Goal: Task Accomplishment & Management: Use online tool/utility

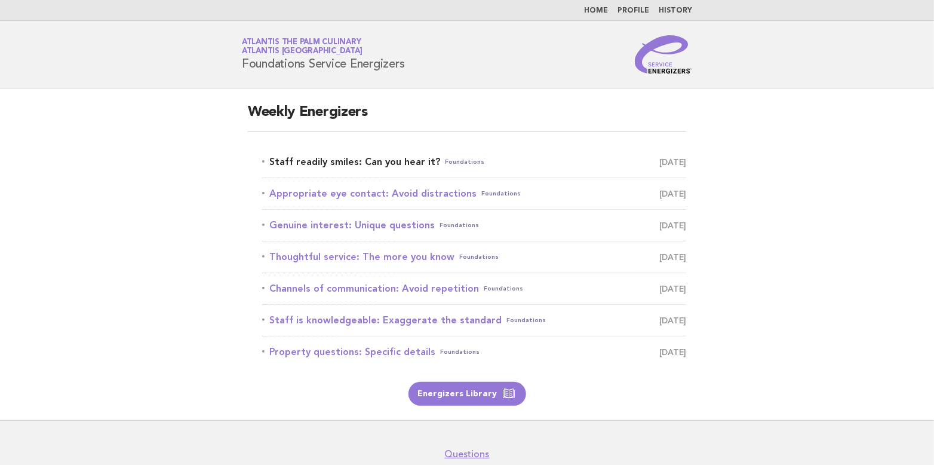
click at [327, 157] on link "Staff readily smiles: Can you hear it? Foundations [DATE]" at bounding box center [474, 161] width 424 height 17
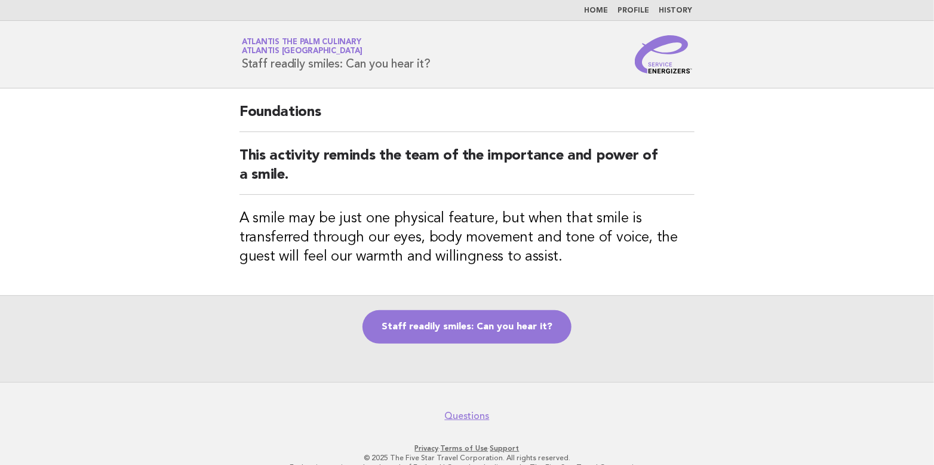
drag, startPoint x: 243, startPoint y: 60, endPoint x: 434, endPoint y: 72, distance: 191.5
click at [434, 72] on div "Service Energizers Atlantis The Palm Culinary Atlantis [GEOGRAPHIC_DATA] Staff …" at bounding box center [467, 54] width 484 height 38
copy h1 "Staff readily smiles: Can you hear it?"
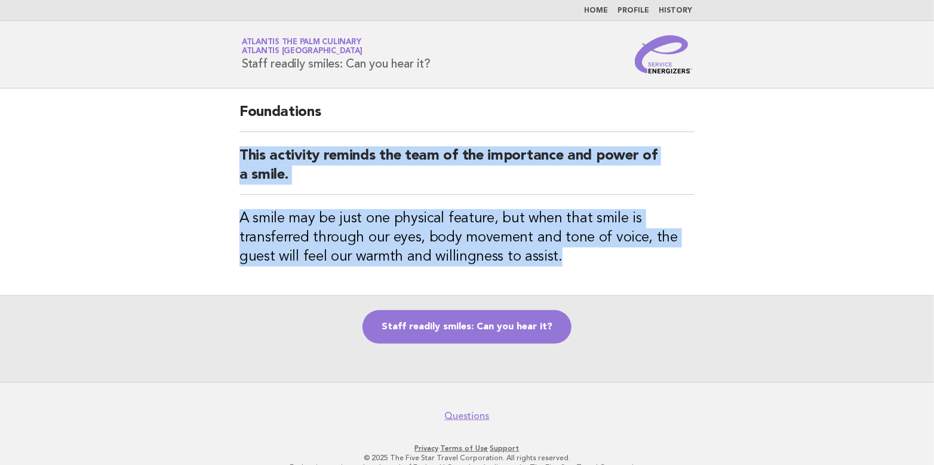
drag, startPoint x: 239, startPoint y: 157, endPoint x: 597, endPoint y: 275, distance: 376.2
click at [597, 275] on div "Foundations This activity reminds the team of the importance and power of a smi…" at bounding box center [467, 191] width 484 height 207
copy div "This activity reminds the team of the importance and power of a smile. A smile …"
click at [512, 331] on link "Staff readily smiles: Can you hear it?" at bounding box center [466, 326] width 209 height 33
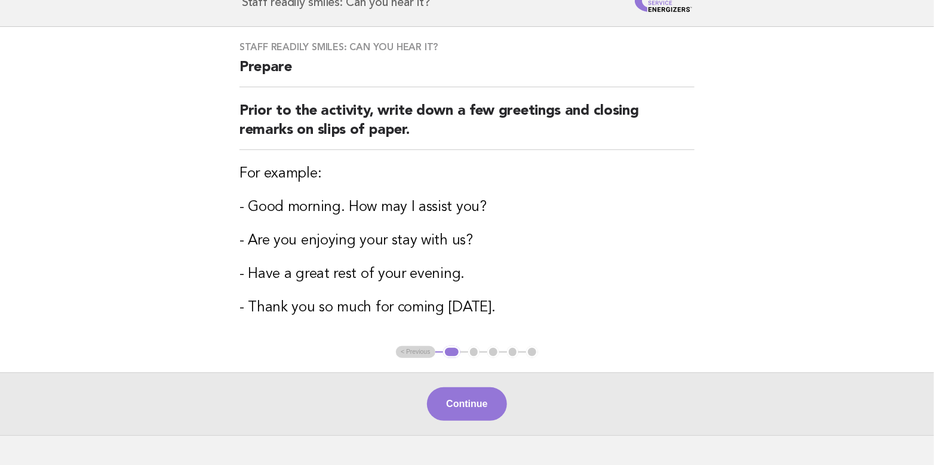
scroll to position [136, 0]
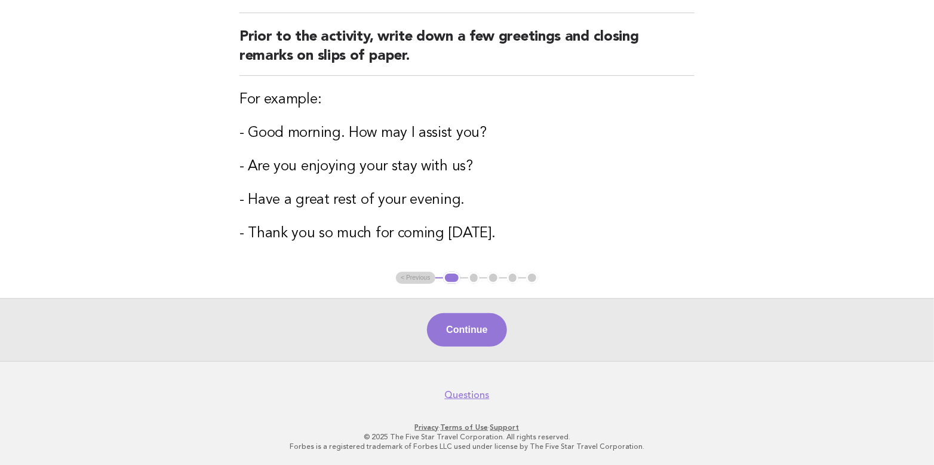
click at [417, 274] on ul "< Previous 1 2 3 4 5" at bounding box center [467, 278] width 142 height 12
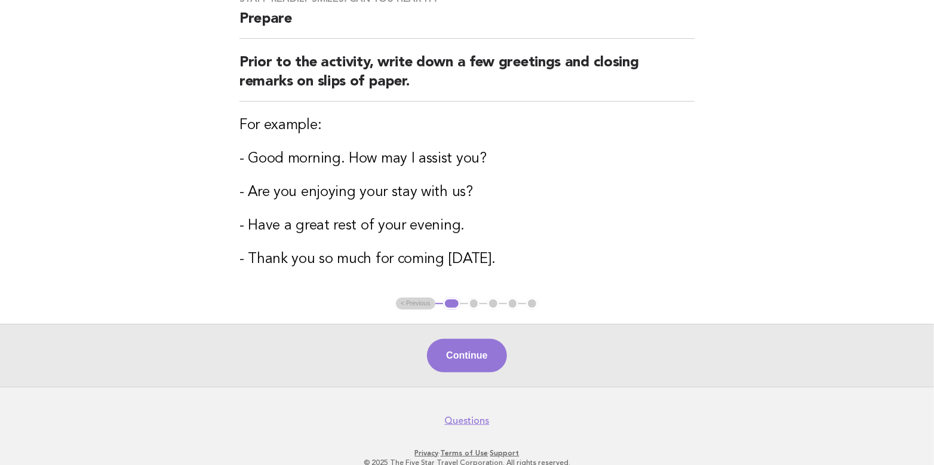
scroll to position [119, 0]
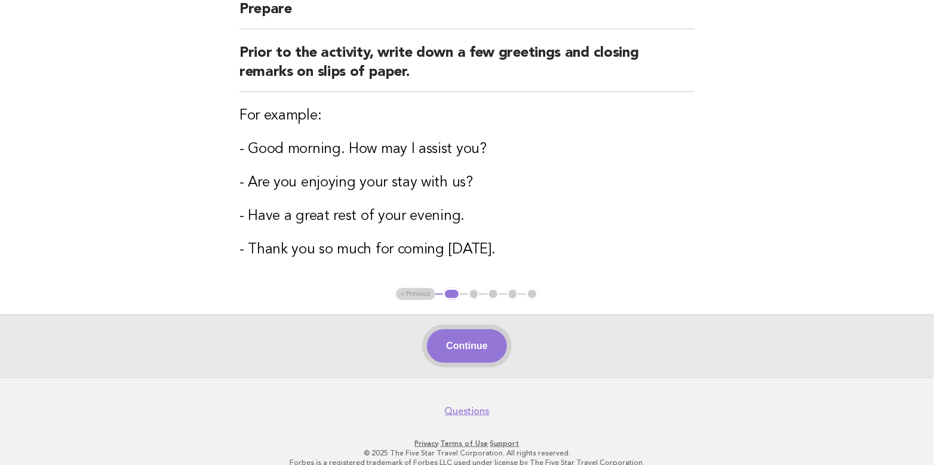
click at [466, 349] on button "Continue" at bounding box center [466, 345] width 79 height 33
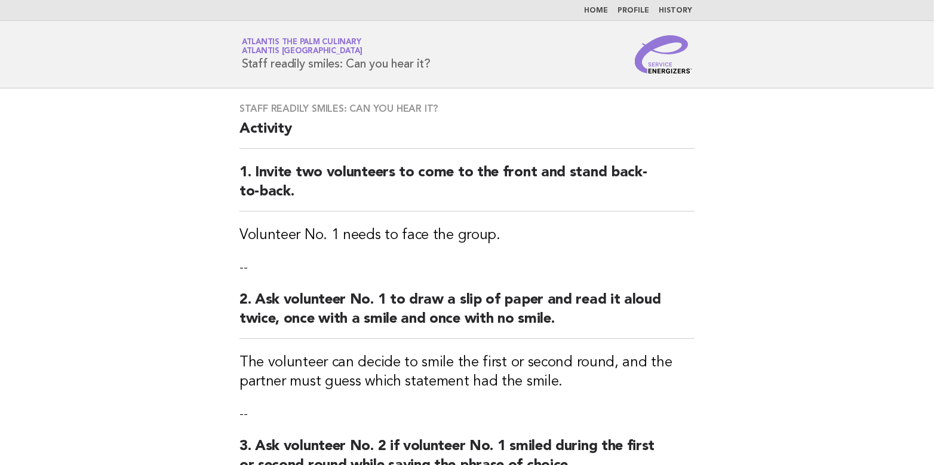
scroll to position [239, 0]
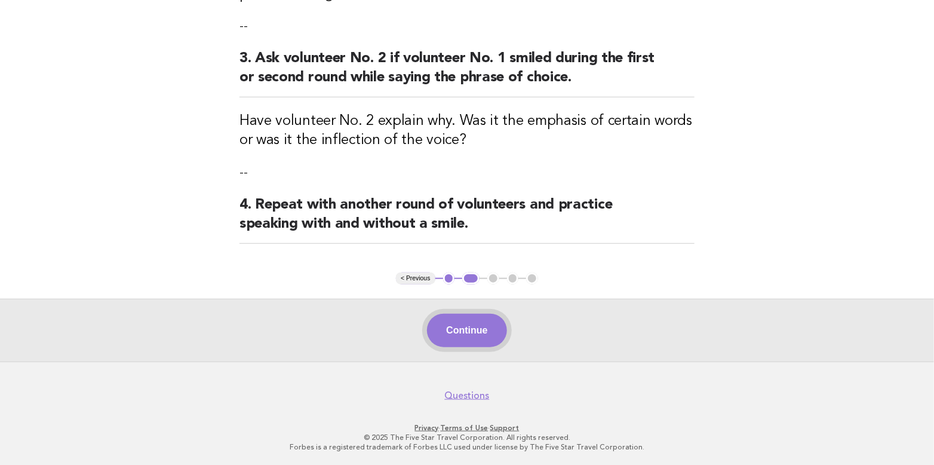
click at [453, 324] on button "Continue" at bounding box center [466, 330] width 79 height 33
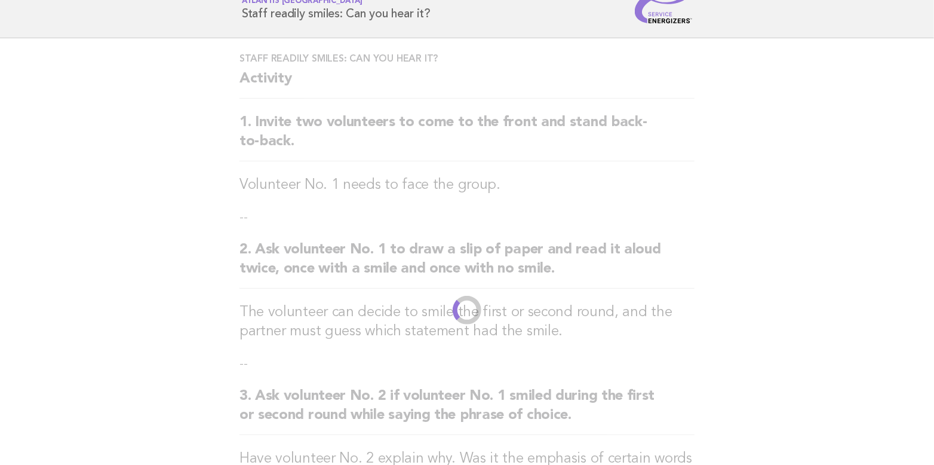
scroll to position [0, 0]
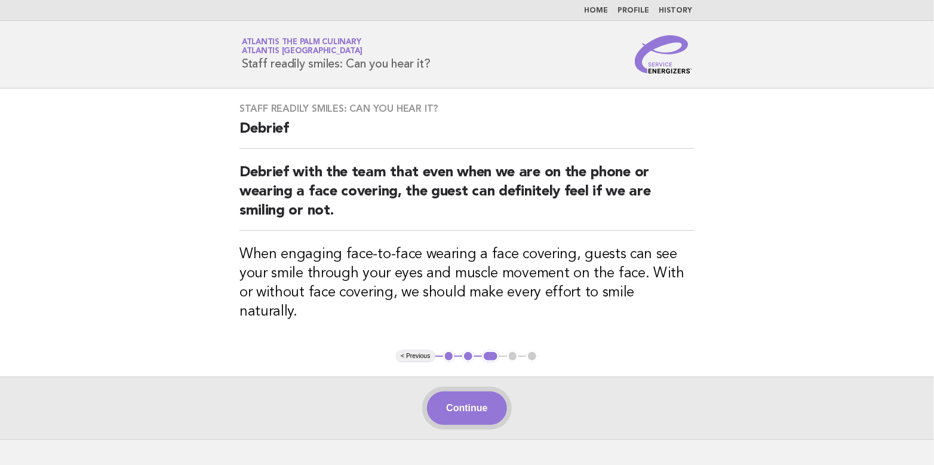
click at [474, 391] on button "Continue" at bounding box center [466, 407] width 79 height 33
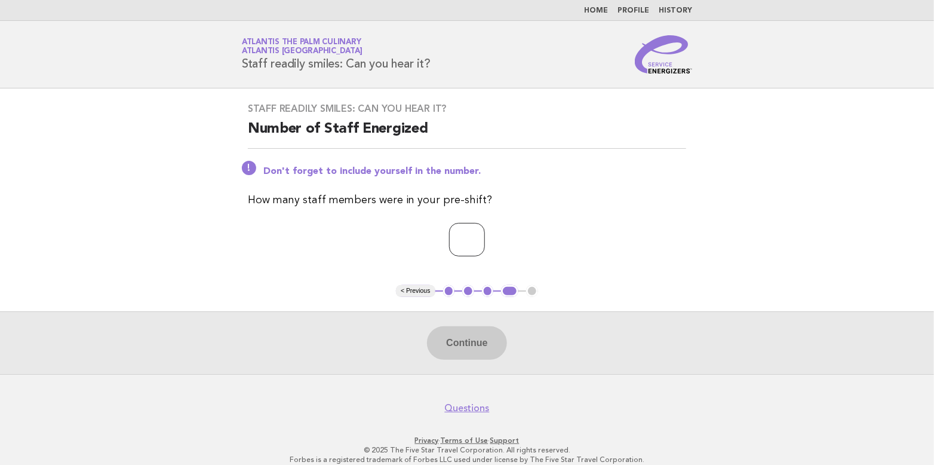
click at [485, 235] on input "*" at bounding box center [467, 239] width 36 height 33
type input "*"
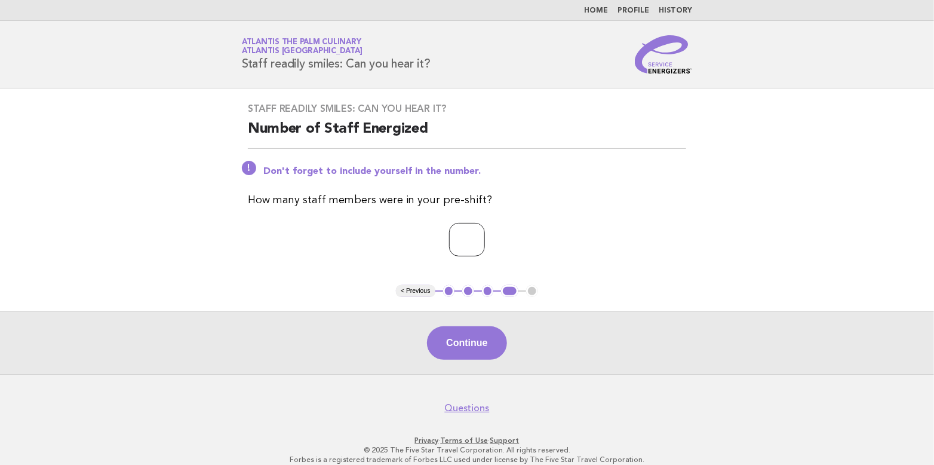
click at [485, 235] on input "*" at bounding box center [467, 239] width 36 height 33
click at [469, 339] on button "Continue" at bounding box center [466, 342] width 79 height 33
